Goal: Task Accomplishment & Management: Manage account settings

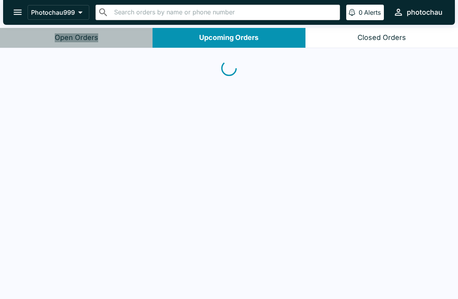
scroll to position [1, 0]
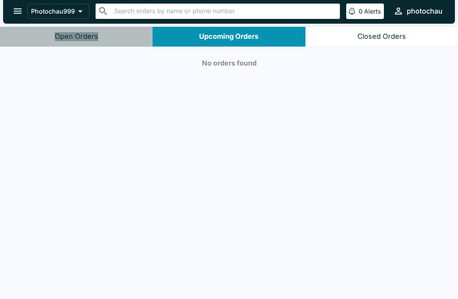
click at [78, 33] on div "Open Orders" at bounding box center [76, 36] width 43 height 9
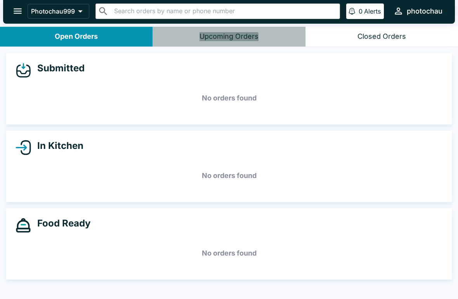
click at [227, 39] on div "Upcoming Orders" at bounding box center [228, 36] width 59 height 9
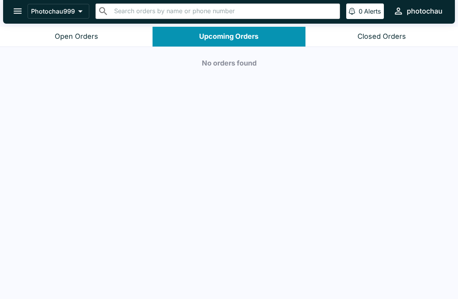
click at [94, 31] on button "Open Orders" at bounding box center [76, 37] width 153 height 20
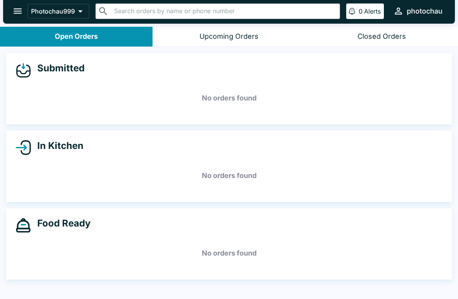
click at [17, 5] on button "open drawer" at bounding box center [18, 11] width 20 height 20
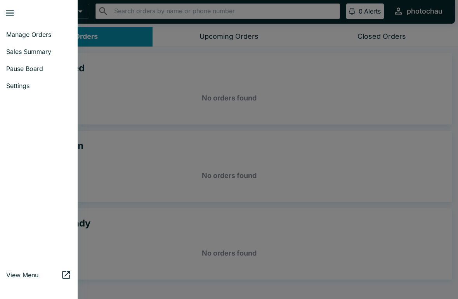
click at [31, 73] on span "Pause Board" at bounding box center [38, 69] width 65 height 8
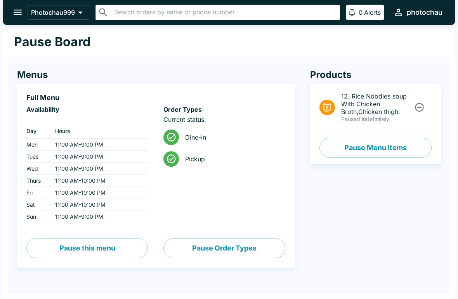
click at [18, 9] on icon "open drawer" at bounding box center [17, 12] width 10 height 10
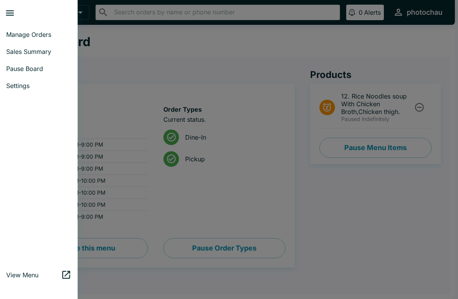
click at [36, 33] on span "Manage Orders" at bounding box center [38, 35] width 65 height 8
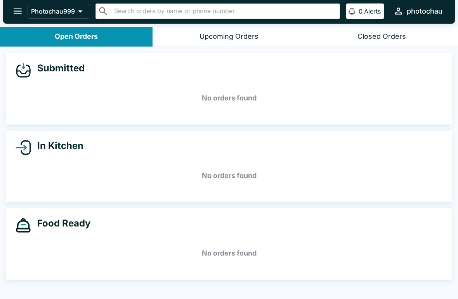
scroll to position [1, 0]
